Goal: Find contact information: Find contact information

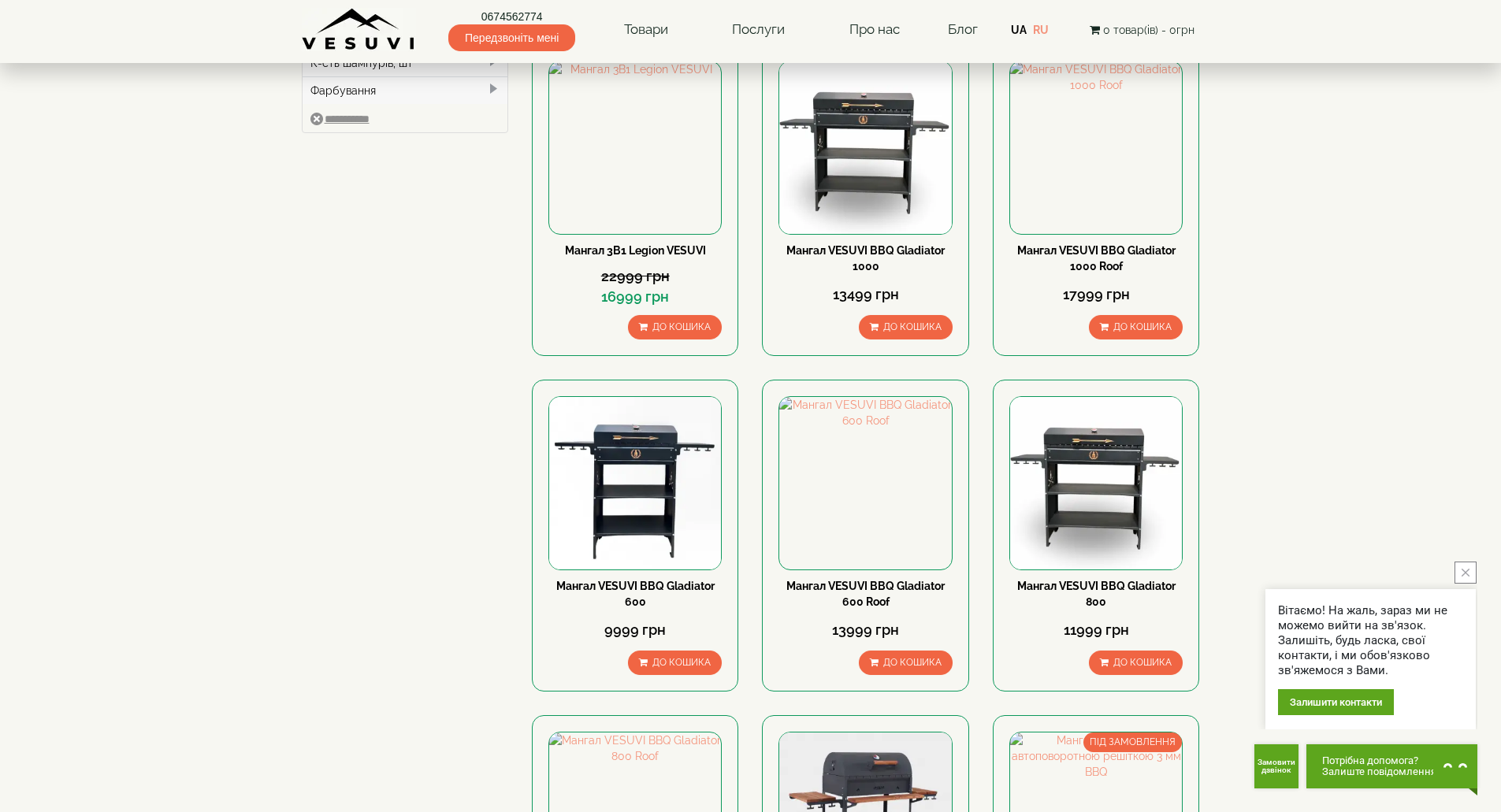
scroll to position [237, 0]
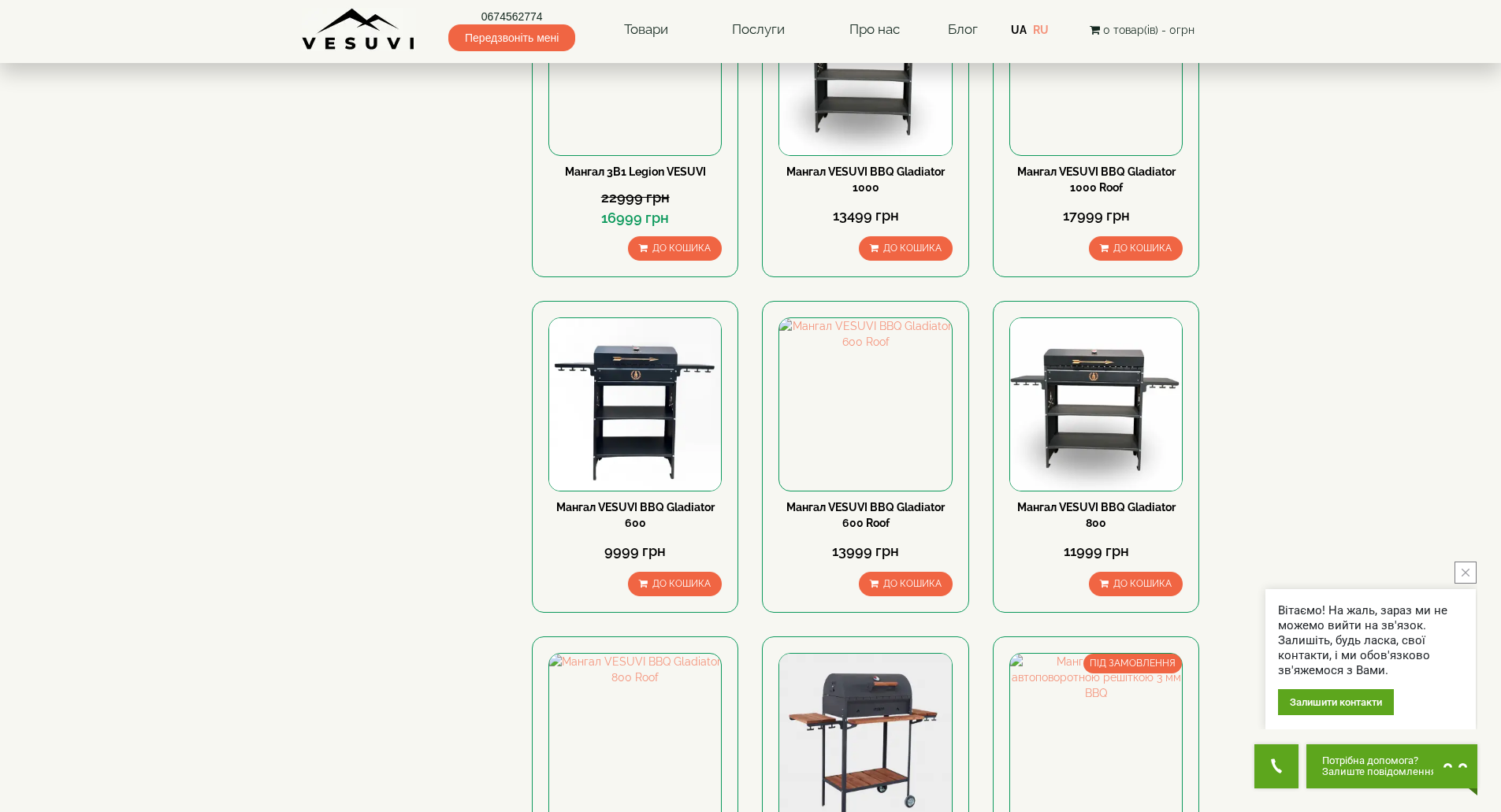
click at [520, 17] on link "0674562774" at bounding box center [512, 16] width 127 height 16
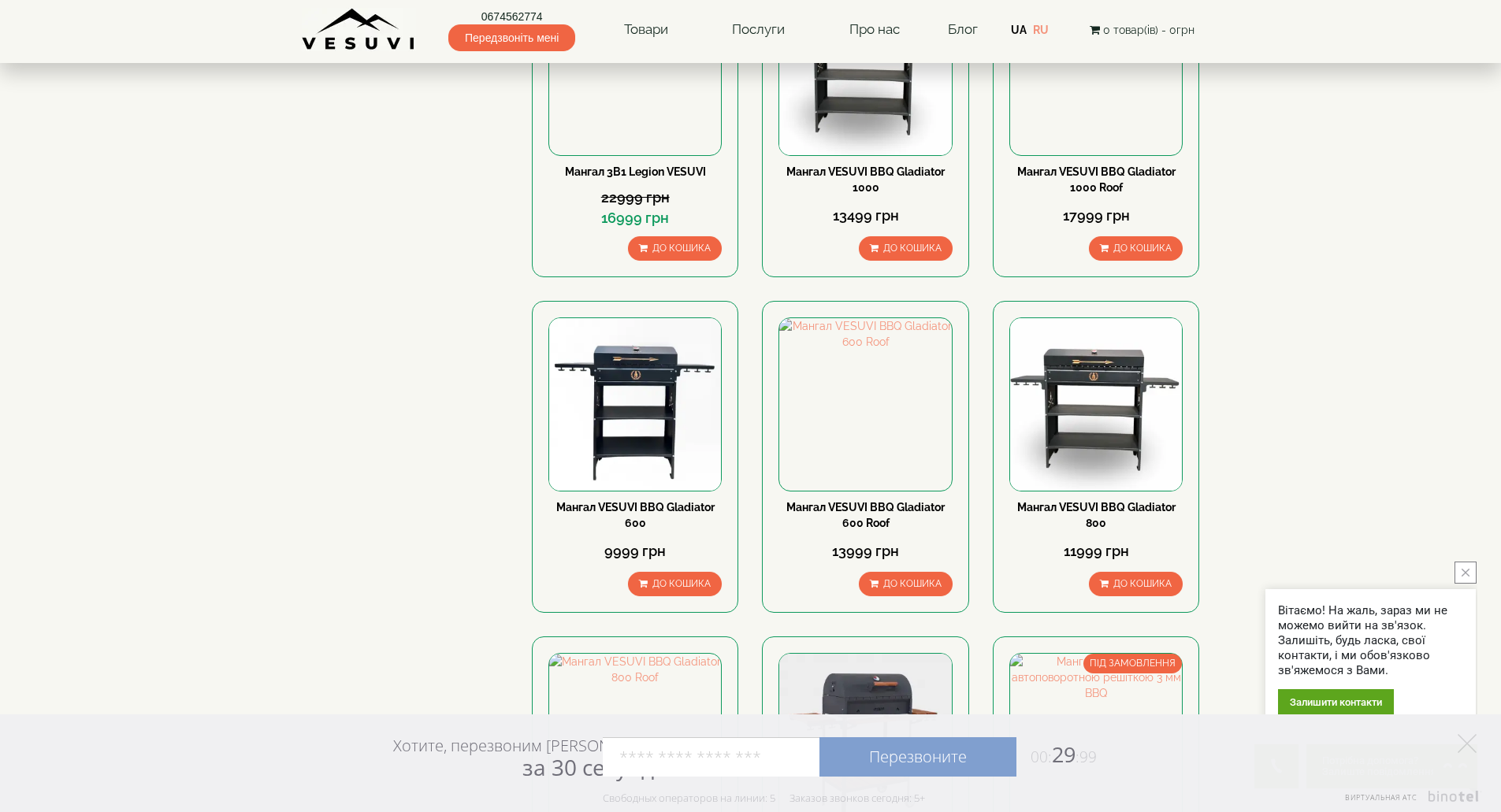
click at [1022, 29] on link "UA" at bounding box center [1019, 29] width 16 height 13
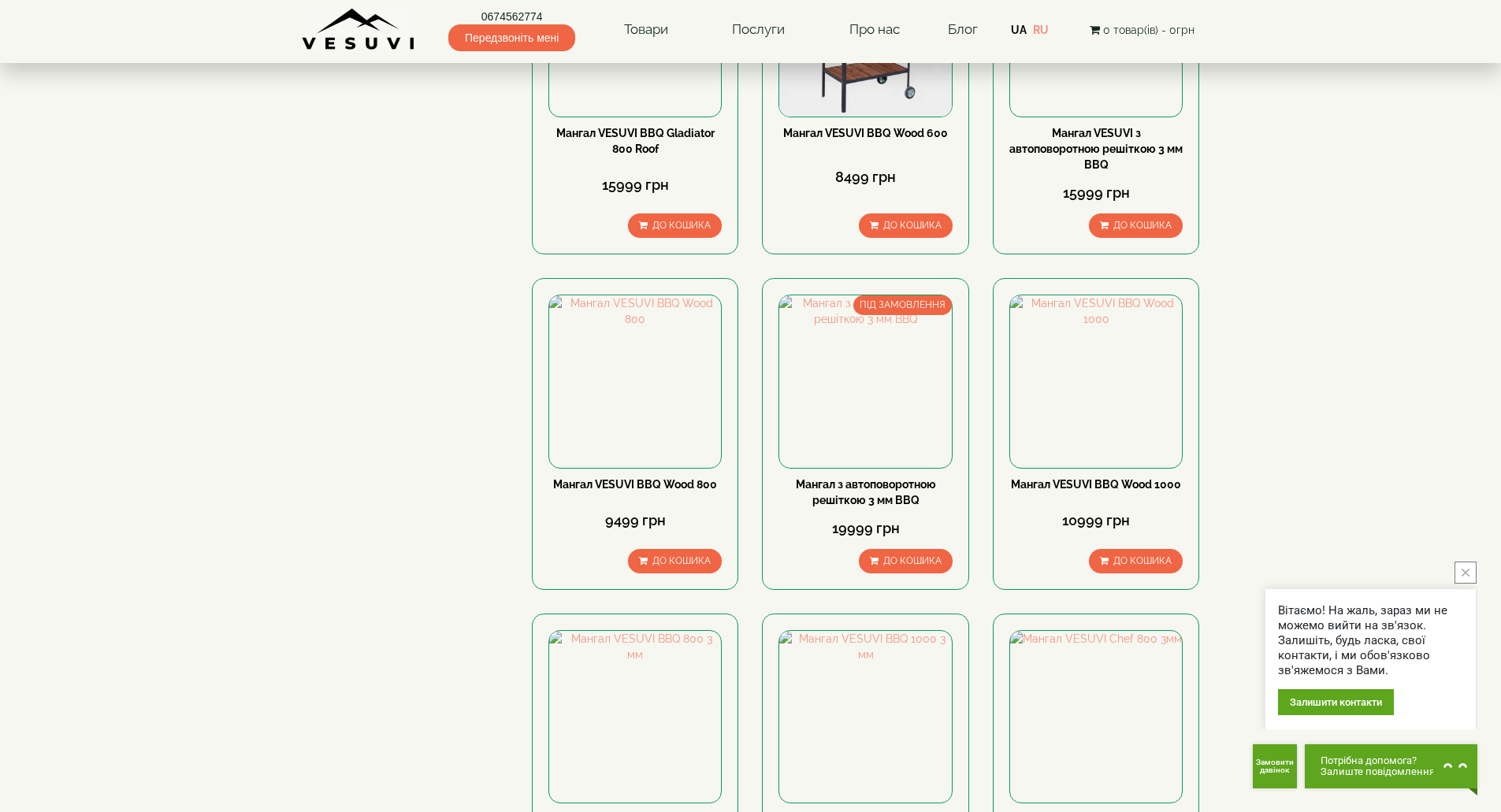
scroll to position [1023, 0]
